Goal: Find specific page/section: Find specific page/section

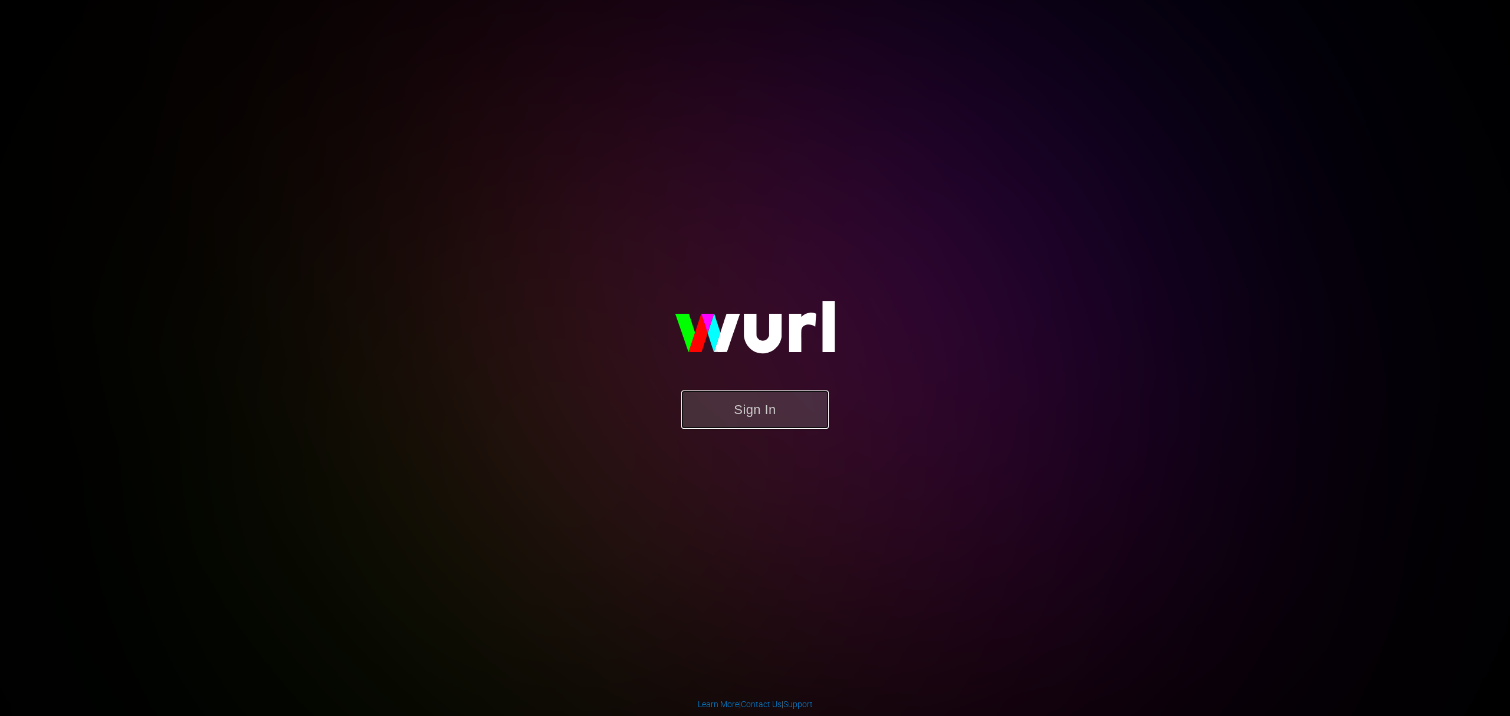
click at [781, 408] on button "Sign In" at bounding box center [754, 409] width 147 height 38
click at [771, 429] on form "Sign In" at bounding box center [755, 415] width 236 height 50
click at [769, 421] on button "Sign In" at bounding box center [754, 409] width 147 height 38
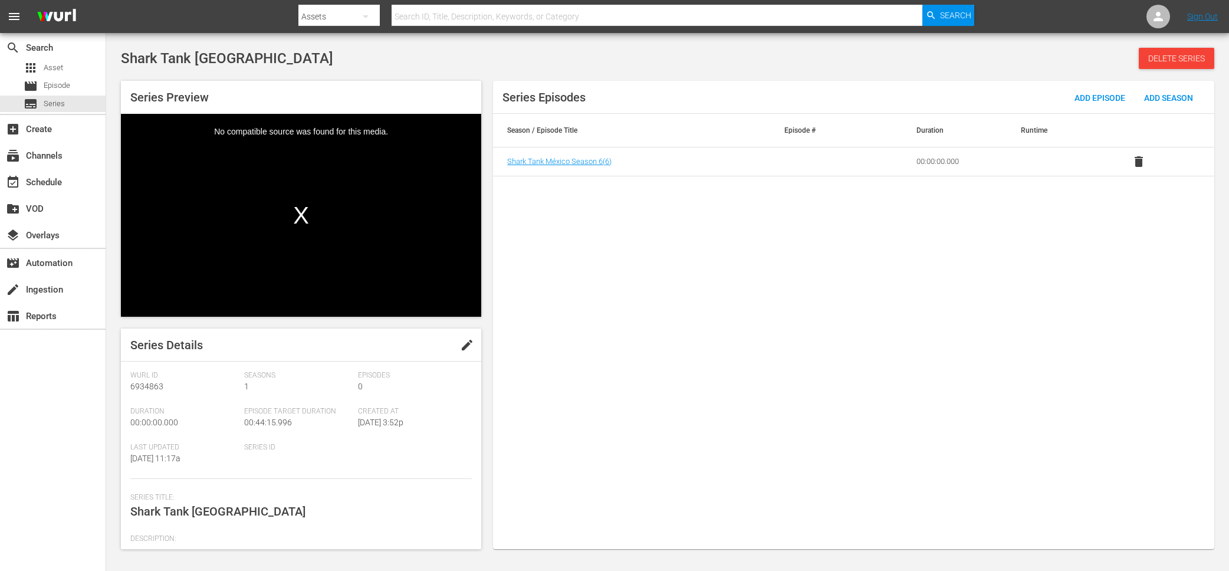
drag, startPoint x: 478, startPoint y: 359, endPoint x: 478, endPoint y: 366, distance: 7.1
click at [478, 366] on div "Series Details edit Wurl Id 6934863 Seasons 1 Episodes 0 Duration 00:00:00.000 …" at bounding box center [301, 439] width 360 height 221
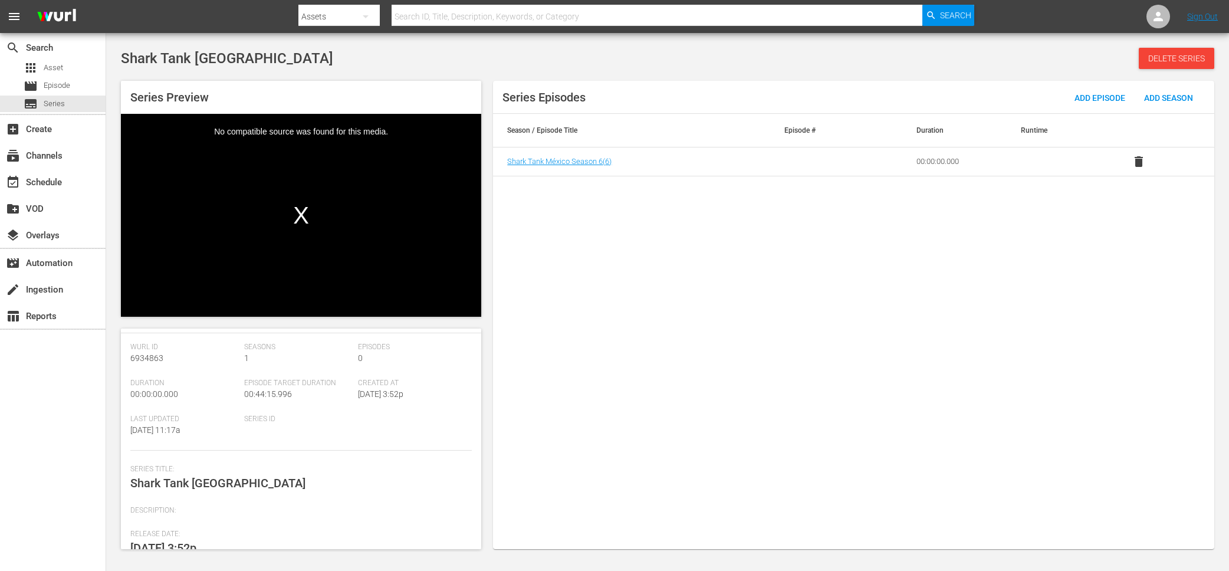
scroll to position [41, 0]
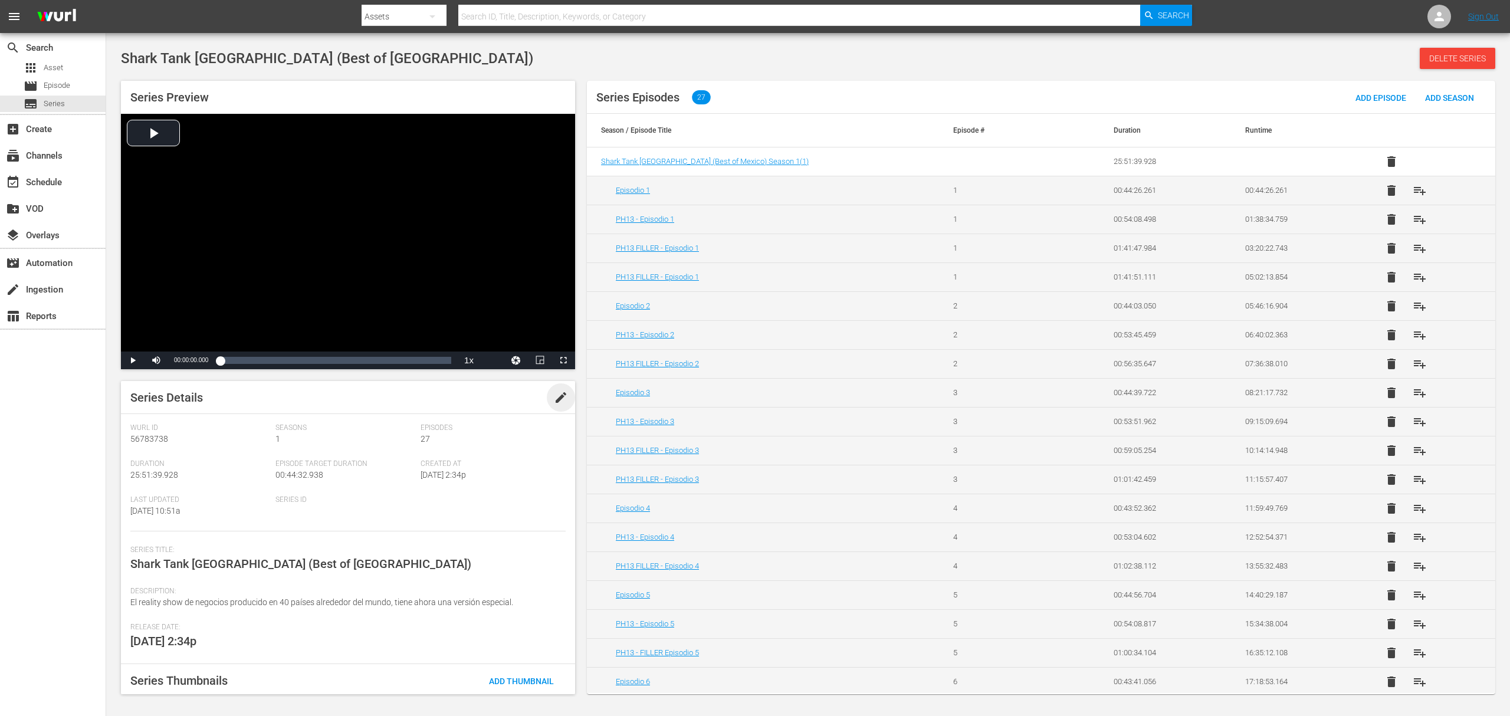
click at [554, 396] on span "edit" at bounding box center [561, 397] width 14 height 14
click at [469, 405] on div "Discard" at bounding box center [487, 398] width 52 height 22
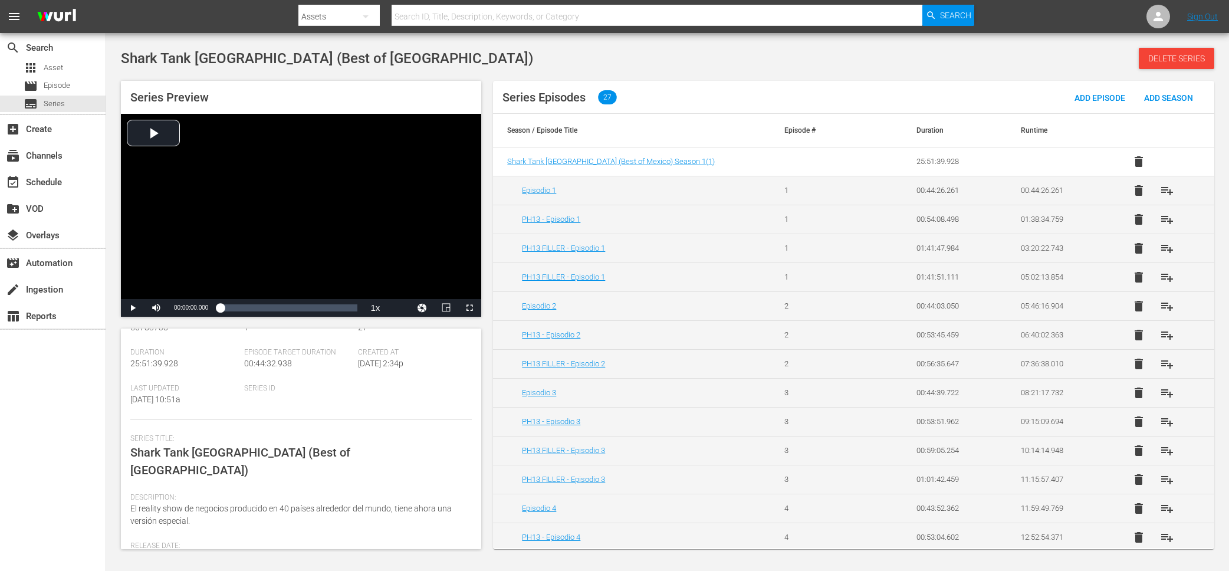
scroll to position [71, 0]
